Goal: Check status

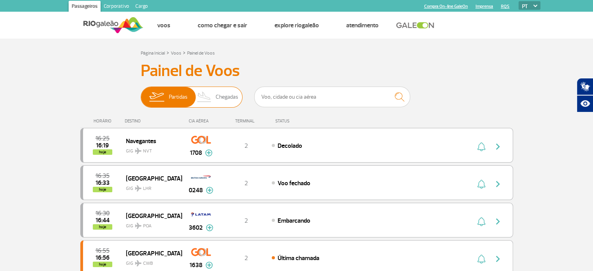
click at [218, 98] on span "Chegadas" at bounding box center [226, 97] width 23 height 20
click at [141, 93] on input "Partidas Chegadas" at bounding box center [141, 93] width 0 height 0
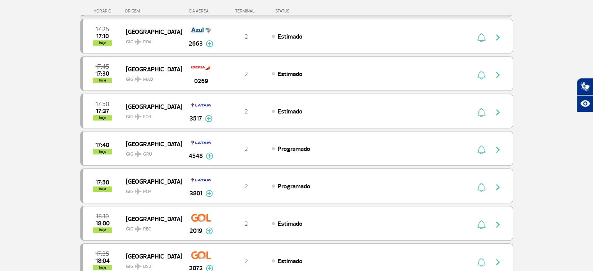
scroll to position [377, 0]
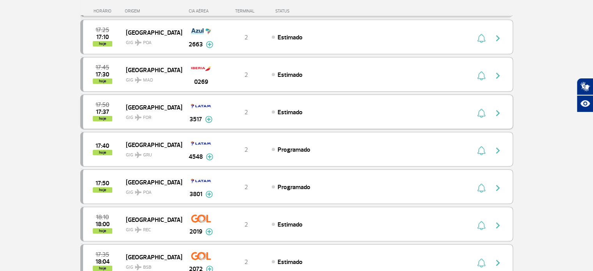
click at [497, 110] on img "button" at bounding box center [497, 112] width 9 height 9
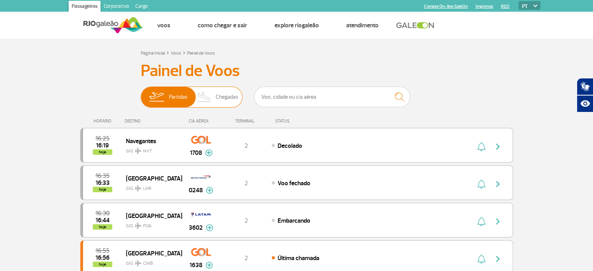
click at [211, 90] on img at bounding box center [204, 97] width 23 height 20
click at [141, 93] on input "Partidas Chegadas" at bounding box center [141, 93] width 0 height 0
